Goal: Check status: Check status

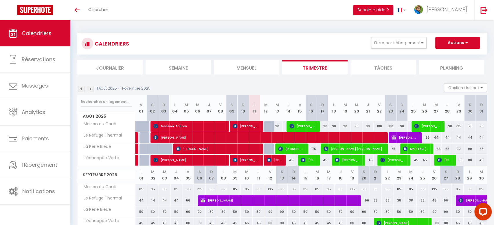
click at [379, 81] on section "1 Août 2025 - 1 Novembre 2025 Gestion des prix Nb Nuits minimum Règles Disponib…" at bounding box center [282, 192] width 410 height 231
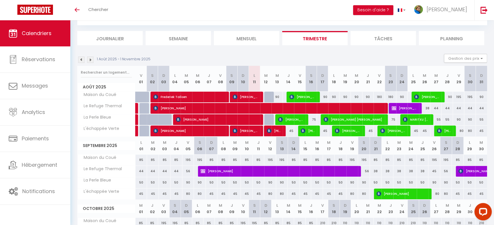
scroll to position [30, 0]
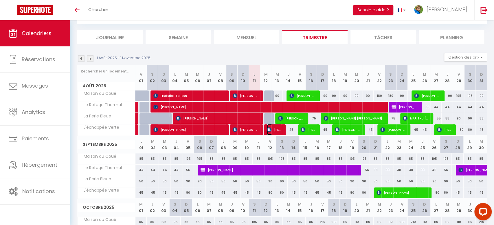
click at [274, 130] on span "[PERSON_NAME] del [PERSON_NAME]" at bounding box center [274, 129] width 15 height 11
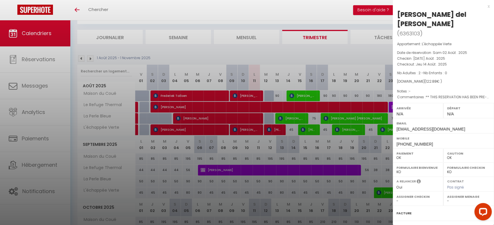
click at [291, 47] on div at bounding box center [247, 112] width 494 height 225
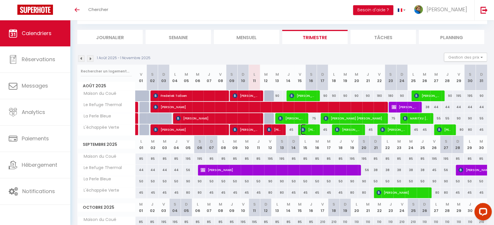
click at [307, 130] on span "[PERSON_NAME]" at bounding box center [308, 129] width 15 height 11
select select "47241"
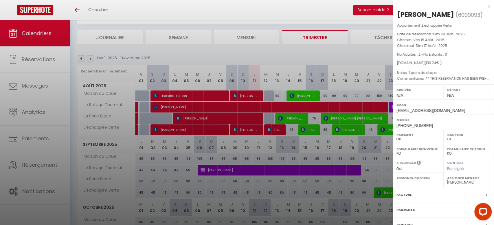
click at [292, 54] on div at bounding box center [247, 112] width 494 height 225
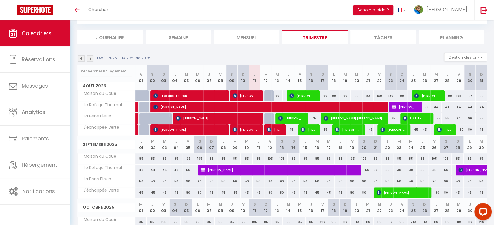
click at [320, 13] on div "Toggle menubar Chercher BUTTON Besoin d'aide ? [PERSON_NAME] Équipe" at bounding box center [266, 10] width 448 height 20
click at [319, 8] on div "Toggle menubar Chercher BUTTON Besoin d'aide ? [PERSON_NAME] Équipe" at bounding box center [266, 10] width 448 height 20
click at [359, 6] on div "Toggle menubar Chercher BUTTON Besoin d'aide ? [PERSON_NAME] Équipe" at bounding box center [266, 10] width 448 height 20
